Goal: Task Accomplishment & Management: Use online tool/utility

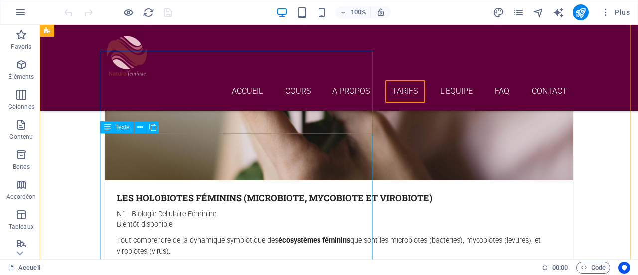
scroll to position [2611, 0]
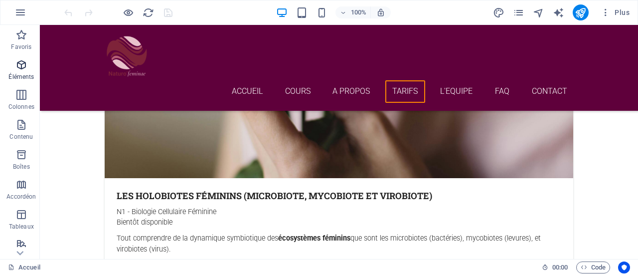
click at [18, 67] on icon "button" at bounding box center [21, 65] width 12 height 12
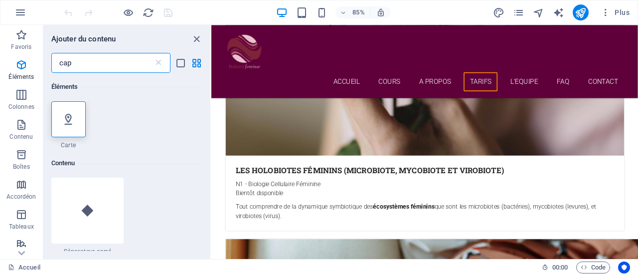
scroll to position [0, 0]
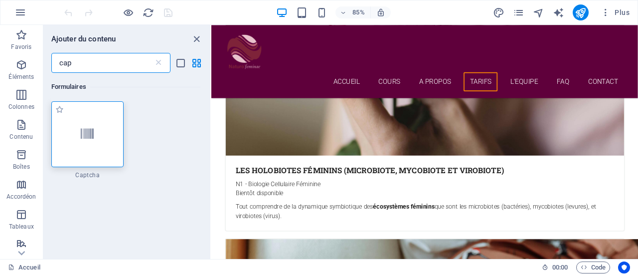
type input "cap"
drag, startPoint x: 96, startPoint y: 143, endPoint x: 69, endPoint y: 140, distance: 27.1
click at [69, 140] on div at bounding box center [87, 134] width 73 height 66
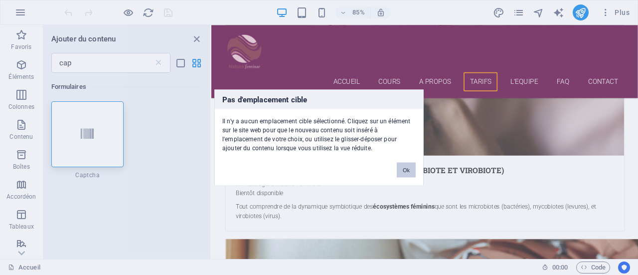
click at [406, 168] on button "Ok" at bounding box center [406, 169] width 19 height 15
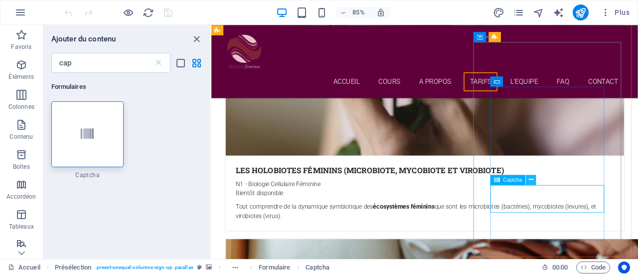
click at [533, 181] on icon at bounding box center [531, 179] width 4 height 9
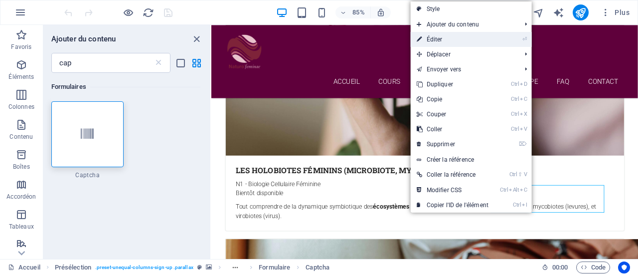
click at [462, 42] on link "⏎ Éditer" at bounding box center [453, 39] width 84 height 15
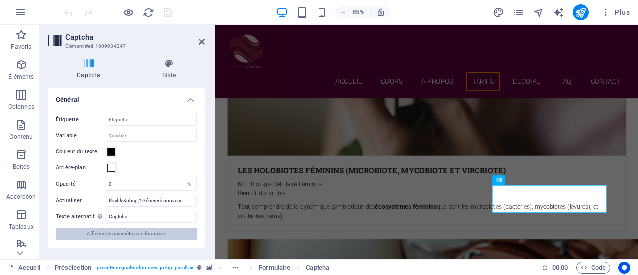
click at [126, 233] on span "Afficher les paramètres du formulaire" at bounding box center [127, 233] width 80 height 12
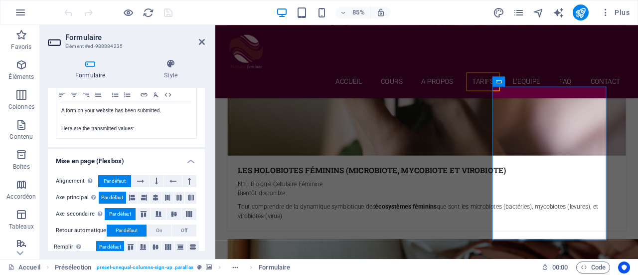
scroll to position [400, 0]
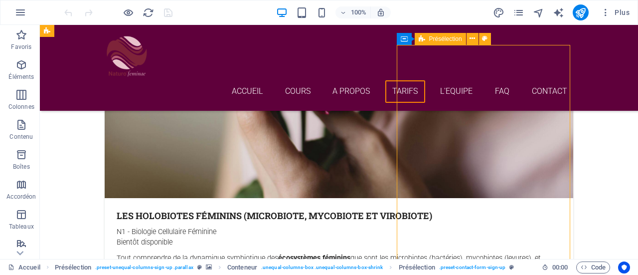
scroll to position [2590, 0]
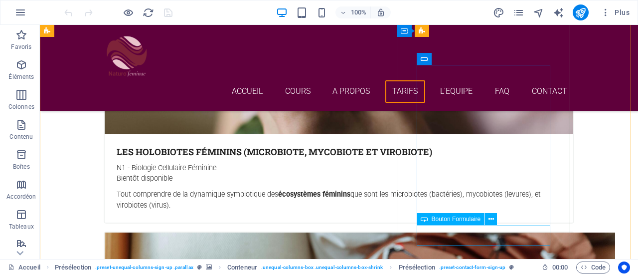
scroll to position [2655, 0]
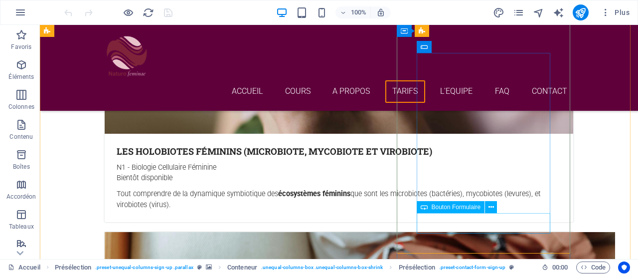
click at [468, 207] on span "Bouton Formulaire" at bounding box center [456, 207] width 49 height 6
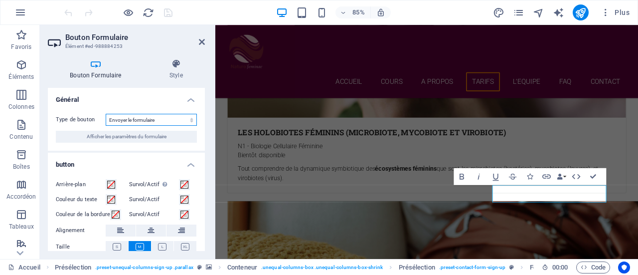
click at [144, 121] on select "Envoyer le formulaire Réinitialiser le formulaire Aucune action" at bounding box center [151, 120] width 91 height 12
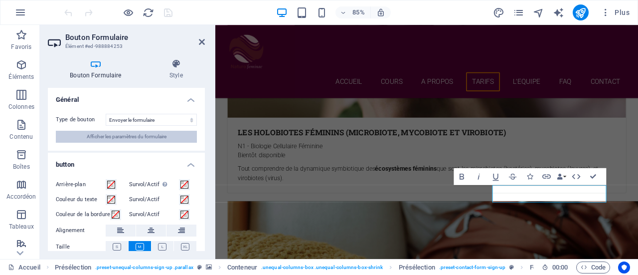
click at [106, 137] on span "Afficher les paramètres du formulaire" at bounding box center [127, 137] width 80 height 12
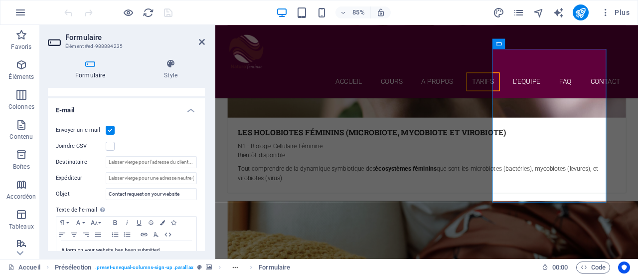
scroll to position [252, 0]
click at [171, 160] on input "Destinataire" at bounding box center [151, 162] width 91 height 12
type input "[EMAIL_ADDRESS][DOMAIN_NAME]"
click at [131, 176] on input "Expéditeur" at bounding box center [151, 178] width 91 height 12
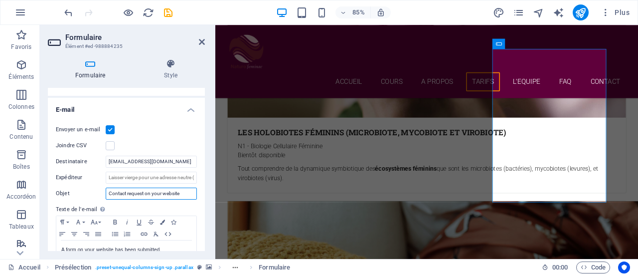
click at [187, 194] on input "Contact request on your website" at bounding box center [151, 194] width 91 height 12
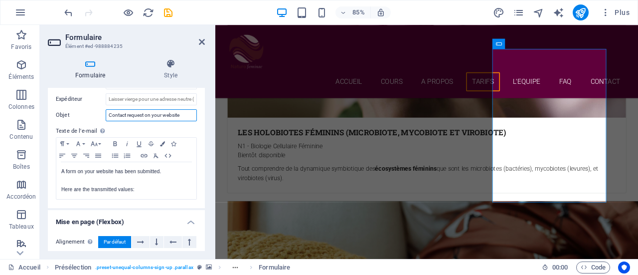
scroll to position [335, 0]
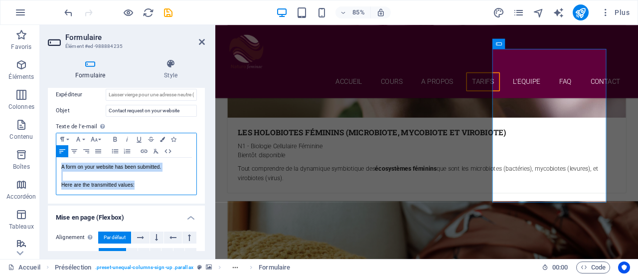
drag, startPoint x: 60, startPoint y: 165, endPoint x: 149, endPoint y: 184, distance: 90.7
click at [149, 184] on div "A form on your website has been submitted. Here are the transmitted values:" at bounding box center [126, 176] width 140 height 37
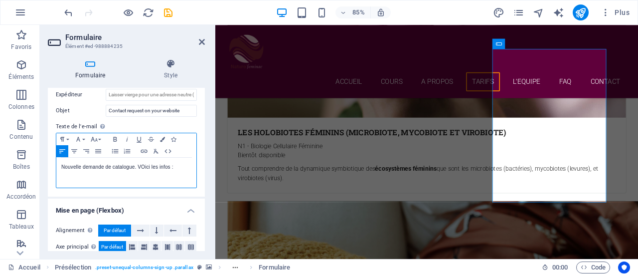
click at [143, 163] on p "Nouvelle demande de catalogue. VOici les infos :" at bounding box center [126, 167] width 130 height 9
click at [183, 165] on p "Nouvelle demande de catalogue. Voici les infos :" at bounding box center [126, 167] width 130 height 9
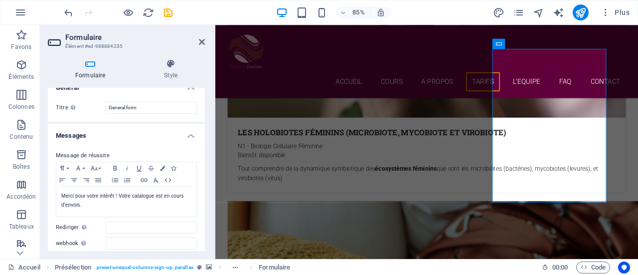
scroll to position [14, 0]
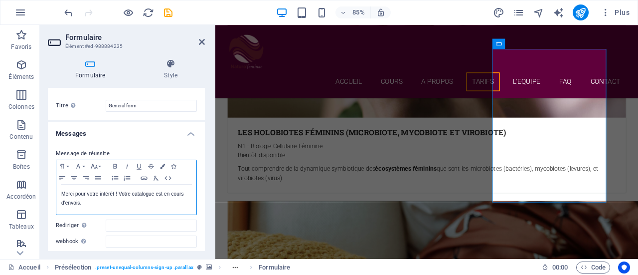
click at [132, 202] on p "Merci pour votre intérêt ! Votre catalogue est en cours d'envois." at bounding box center [126, 199] width 130 height 18
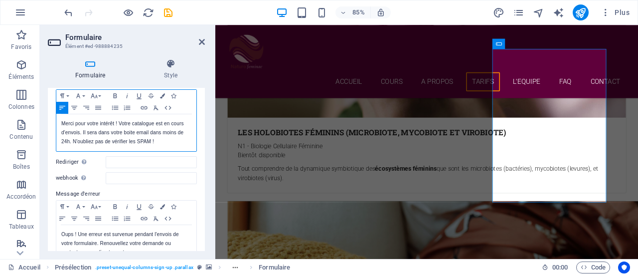
scroll to position [97, 0]
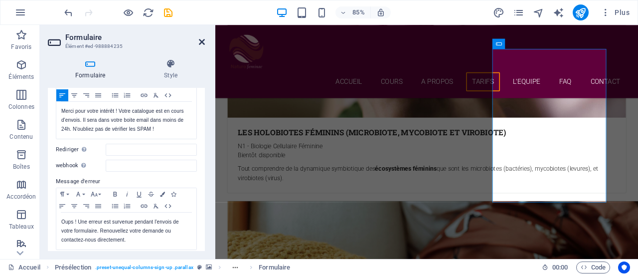
click at [202, 43] on icon at bounding box center [202, 42] width 6 height 8
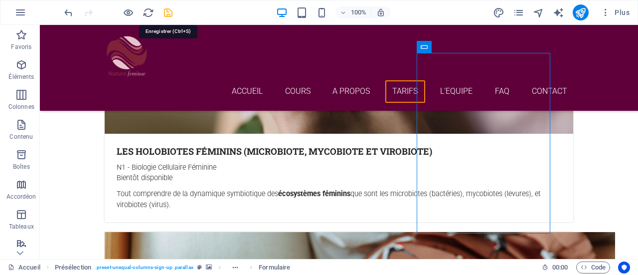
click at [169, 11] on icon "save" at bounding box center [168, 12] width 11 height 11
checkbox input "false"
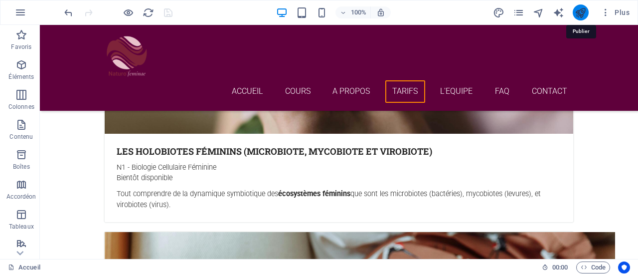
click at [583, 11] on icon "publish" at bounding box center [580, 12] width 11 height 11
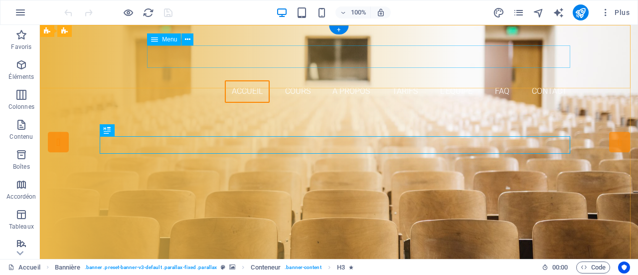
click at [296, 80] on nav "Accueil Cours A PROPOS Tarifs l'Equipe FAQ Contact" at bounding box center [339, 91] width 471 height 22
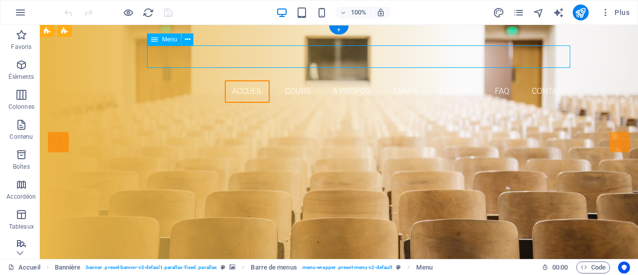
click at [290, 80] on nav "Accueil Cours A PROPOS Tarifs l'Equipe FAQ Contact" at bounding box center [339, 91] width 471 height 22
click at [520, 14] on icon "pages" at bounding box center [518, 12] width 11 height 11
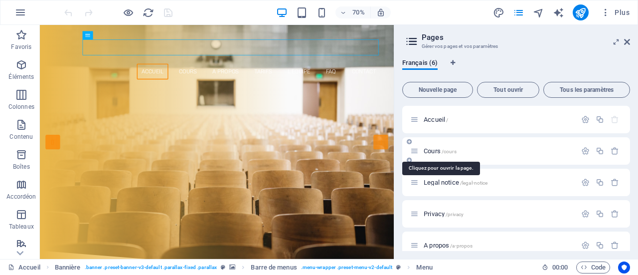
click at [437, 150] on span "Cours /cours" at bounding box center [440, 150] width 33 height 7
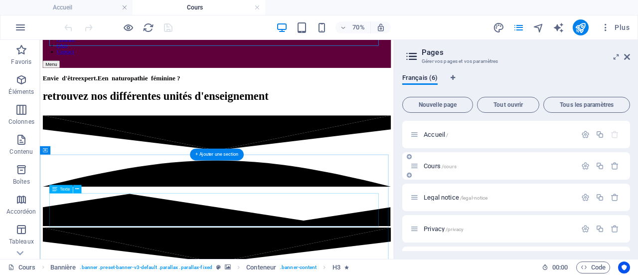
scroll to position [121, 0]
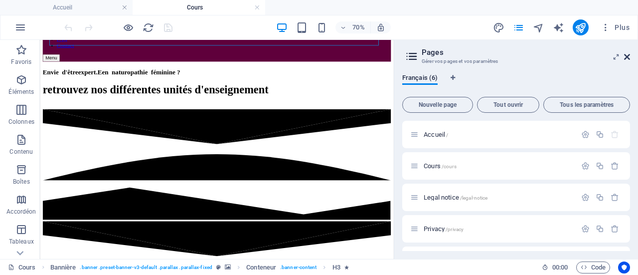
click at [628, 58] on icon at bounding box center [627, 57] width 6 height 8
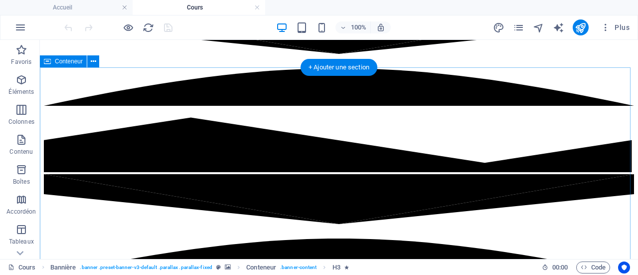
scroll to position [256, 0]
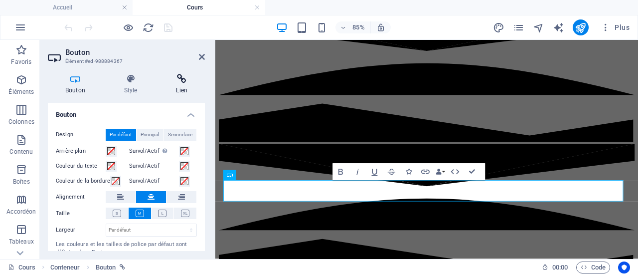
click at [183, 83] on icon at bounding box center [182, 79] width 46 height 10
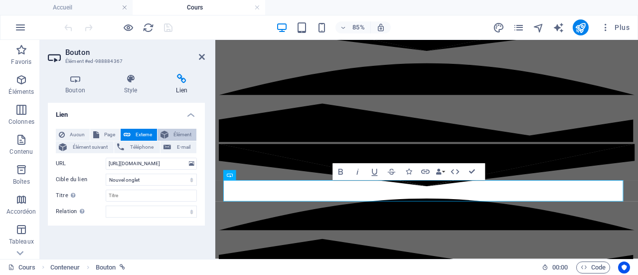
click at [167, 132] on icon at bounding box center [165, 135] width 8 height 12
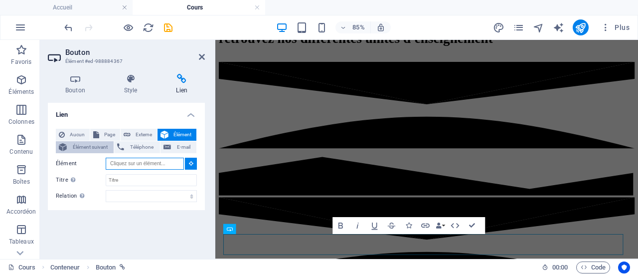
scroll to position [193, 0]
click at [98, 148] on span "Élément suivant" at bounding box center [90, 147] width 41 height 12
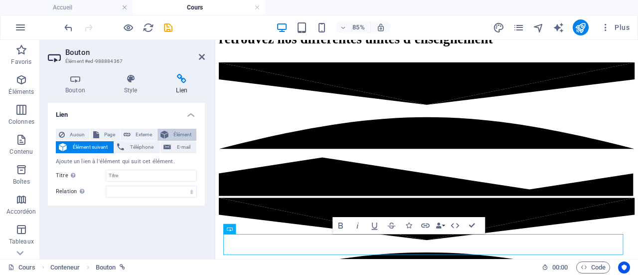
click at [172, 132] on span "Élément" at bounding box center [183, 135] width 22 height 12
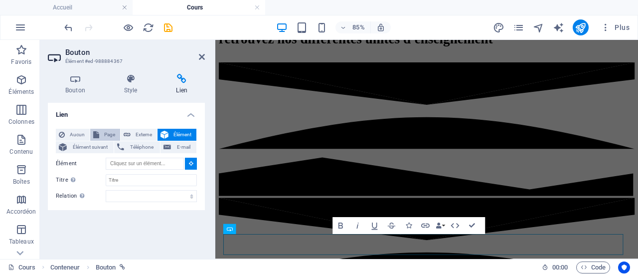
click at [102, 133] on span "Page" at bounding box center [109, 135] width 15 height 12
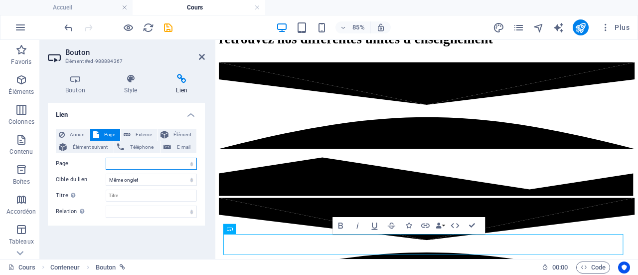
click at [151, 168] on select "Accueil Cours Legal notice Privacy A propos Résistance à l&#39;insuline, surpoi…" at bounding box center [151, 164] width 91 height 12
select select "0"
click at [106, 158] on select "Accueil Cours Legal notice Privacy A propos Résistance à l&#39;insuline, surpoi…" at bounding box center [151, 164] width 91 height 12
click at [143, 178] on select "Nouvel onglet Même onglet Superposition" at bounding box center [151, 180] width 91 height 12
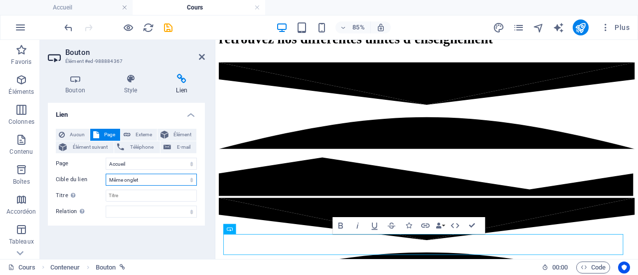
click at [143, 178] on select "Nouvel onglet Même onglet Superposition" at bounding box center [151, 180] width 91 height 12
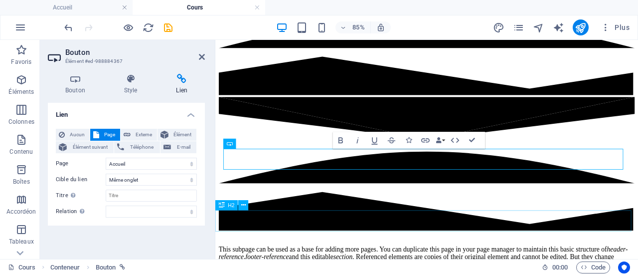
scroll to position [313, 0]
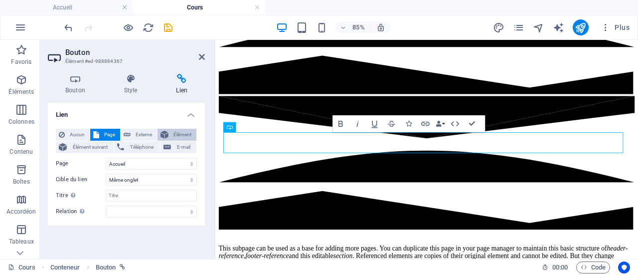
click at [185, 133] on span "Élément" at bounding box center [183, 135] width 22 height 12
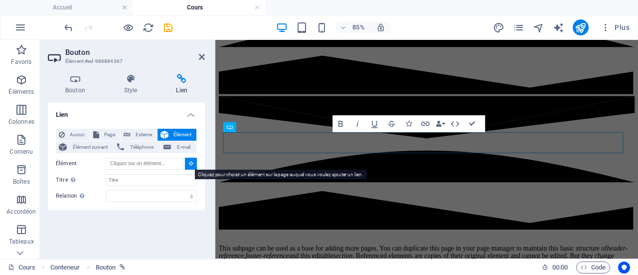
click at [189, 163] on icon at bounding box center [191, 163] width 4 height 5
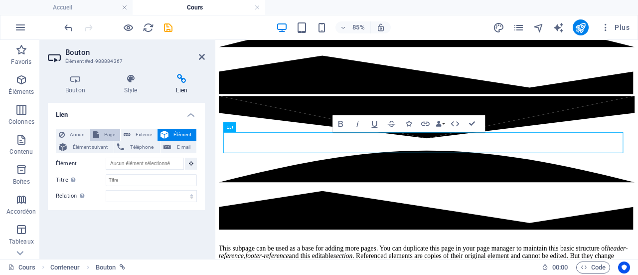
click at [96, 133] on icon at bounding box center [96, 135] width 6 height 12
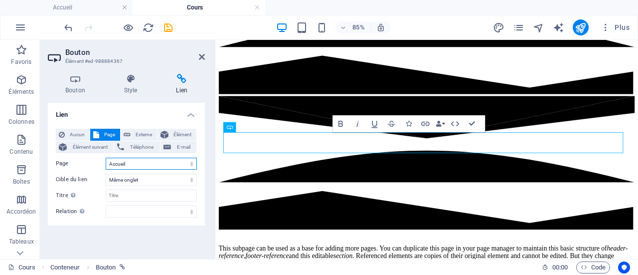
click at [166, 163] on select "Accueil Cours Legal notice Privacy A propos Résistance à l&#39;insuline, surpoi…" at bounding box center [151, 164] width 91 height 12
click at [83, 170] on div "Aucun Page Externe Élément Élément suivant Téléphone E-mail Page Accueil Cours …" at bounding box center [126, 173] width 141 height 89
click at [133, 233] on div "Lien Aucun Page Externe Élément Élément suivant Téléphone E-mail Page Accueil C…" at bounding box center [126, 177] width 157 height 148
click at [188, 115] on h4 "Lien" at bounding box center [126, 112] width 157 height 18
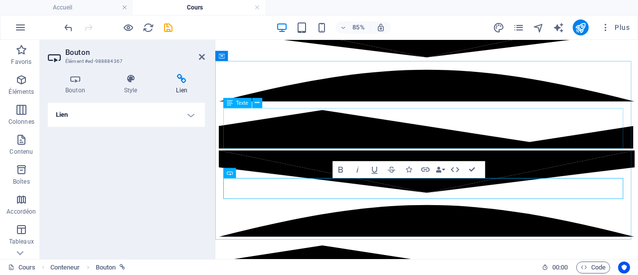
scroll to position [244, 0]
